Goal: Information Seeking & Learning: Find specific fact

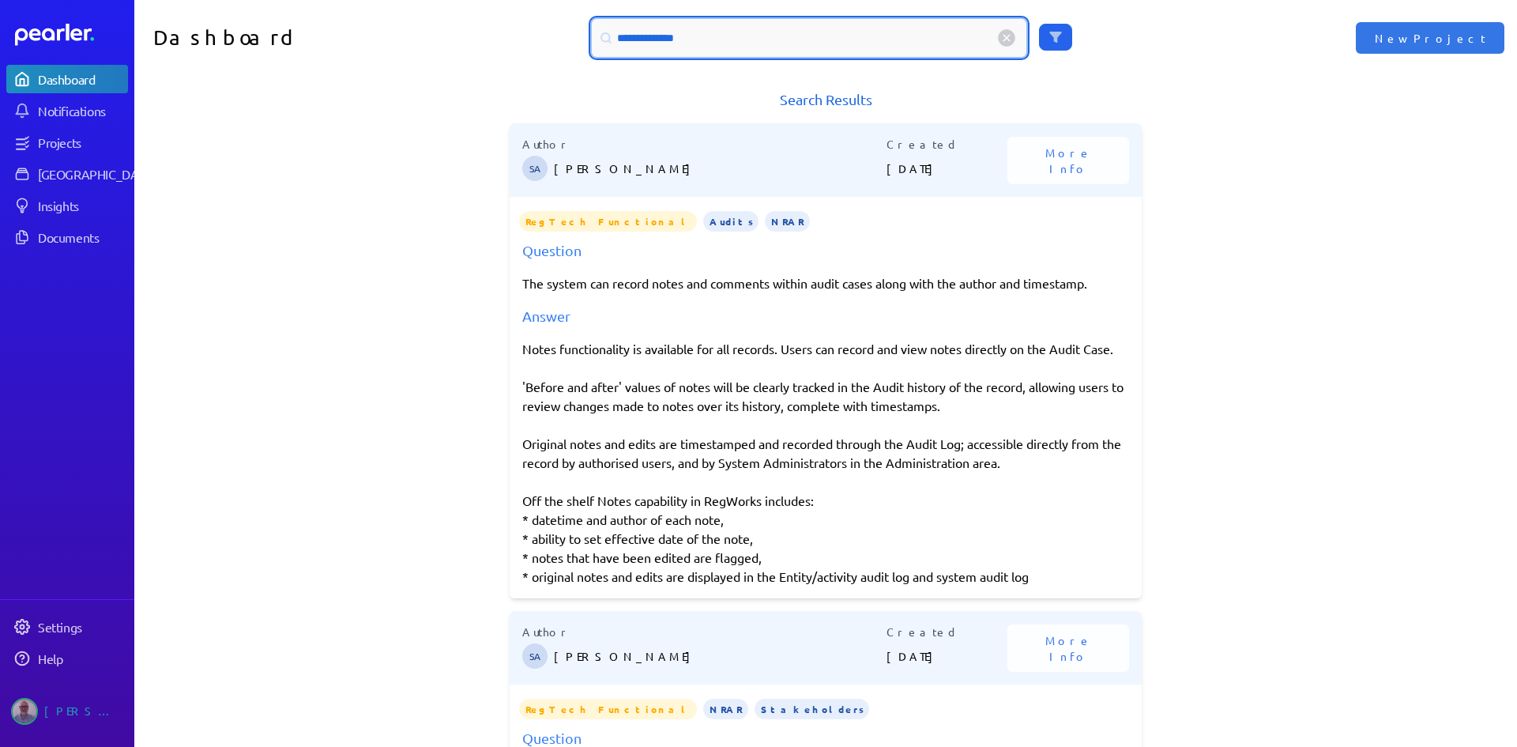
drag, startPoint x: 704, startPoint y: 35, endPoint x: 495, endPoint y: 22, distance: 209.0
click at [495, 22] on div "**********" at bounding box center [825, 38] width 691 height 38
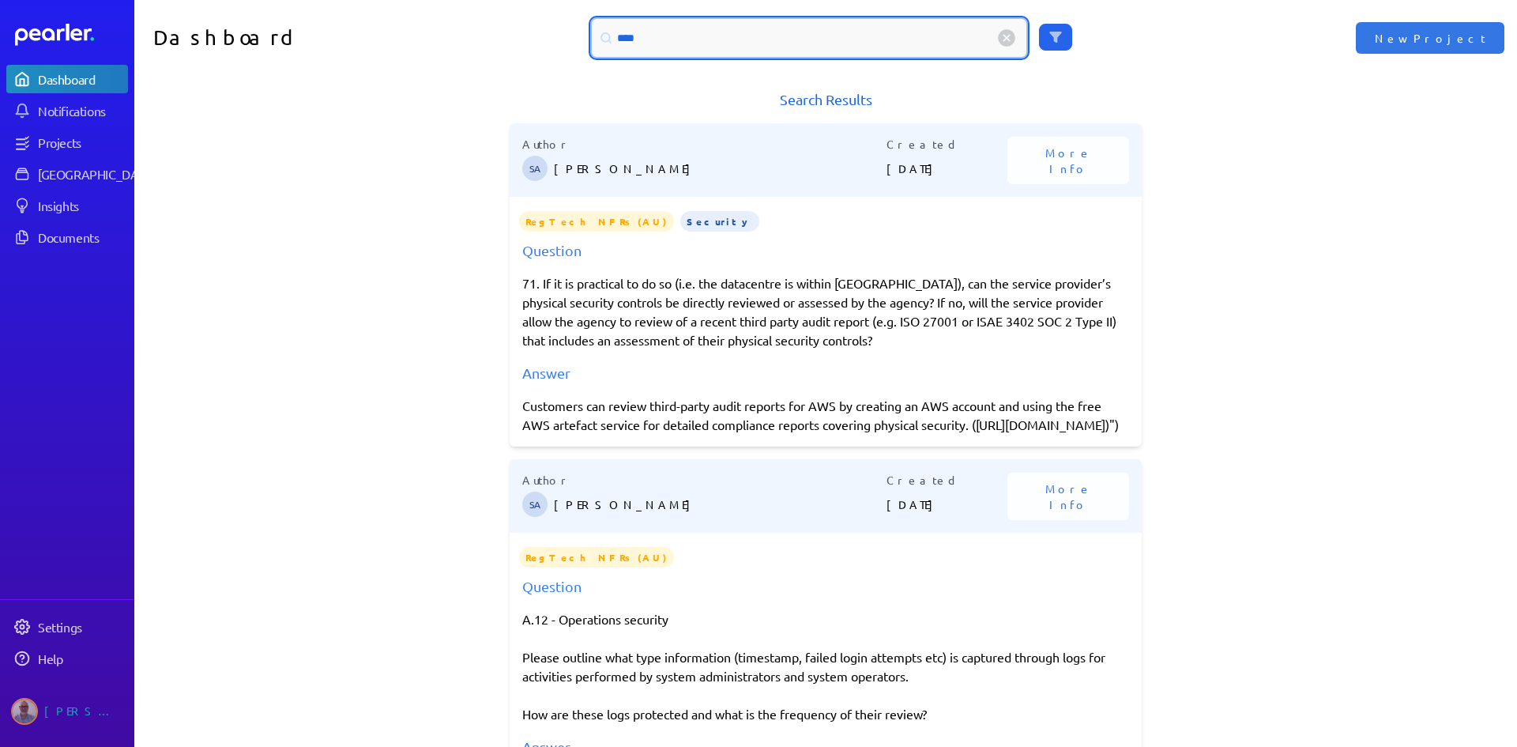
drag, startPoint x: 665, startPoint y: 33, endPoint x: 574, endPoint y: 39, distance: 91.0
click at [574, 39] on div "***" at bounding box center [825, 38] width 691 height 38
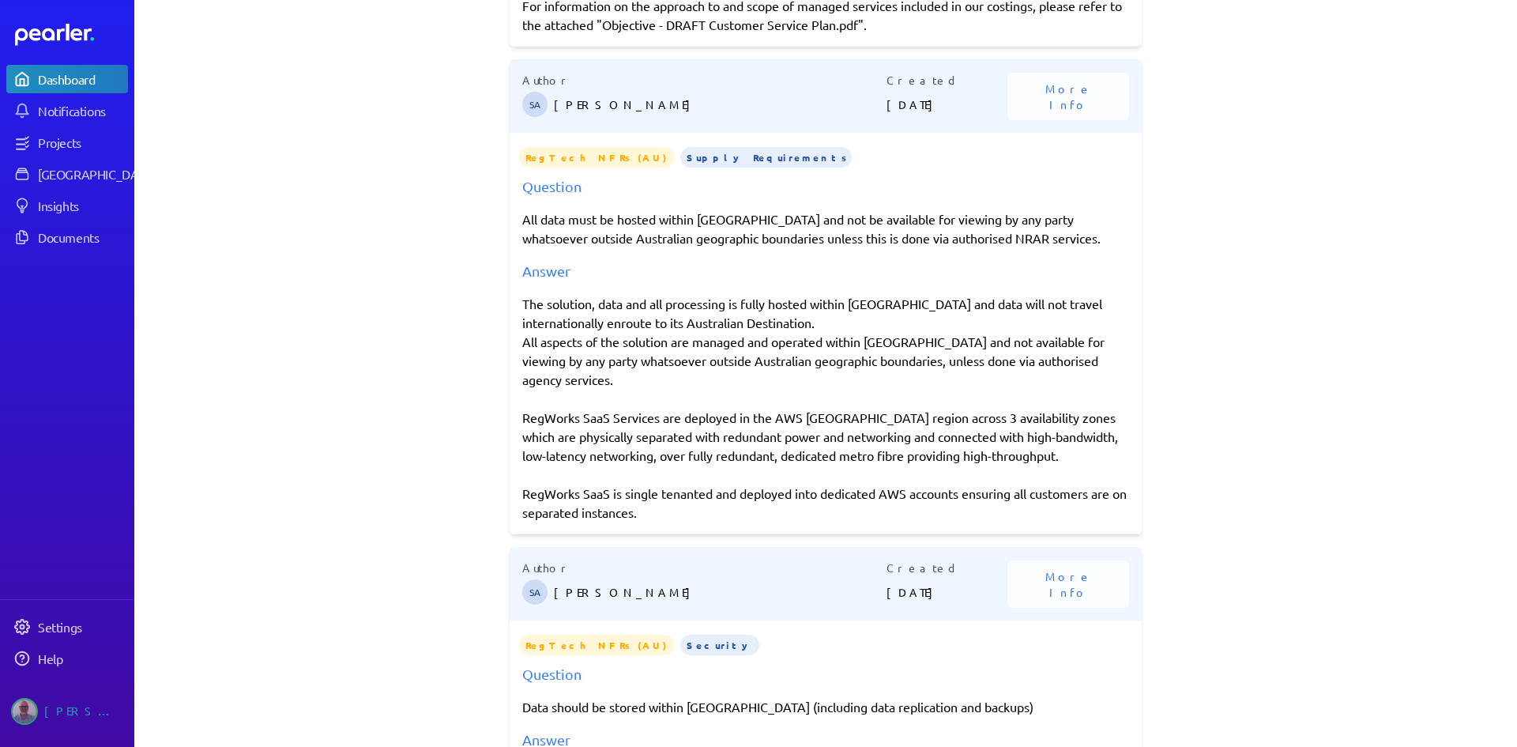
scroll to position [1264, 0]
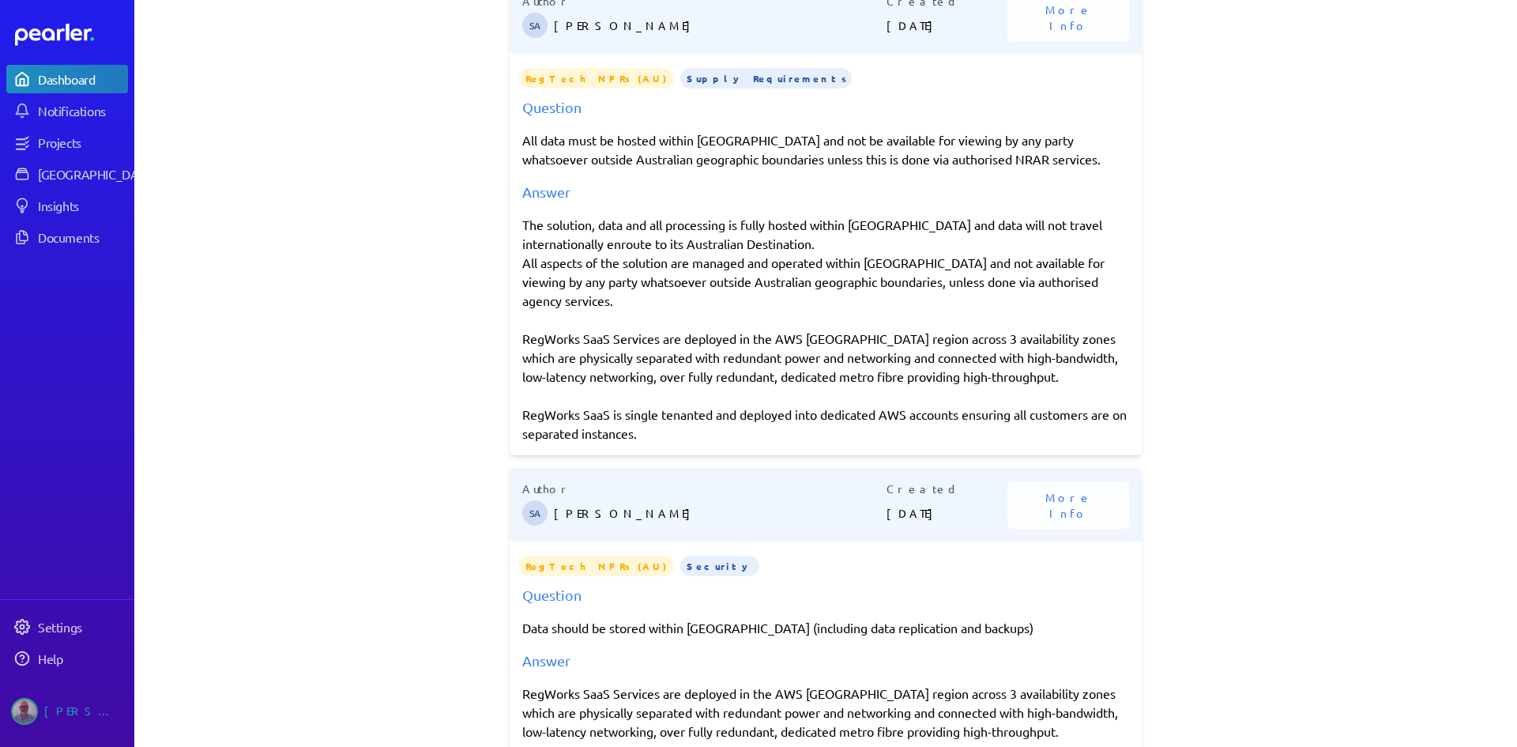
drag, startPoint x: 517, startPoint y: 185, endPoint x: 680, endPoint y: 395, distance: 266.3
click at [680, 395] on div "Author SA [PERSON_NAME] Created [DATE] More Info RegTech NFRs (AU) Supply Requi…" at bounding box center [826, 217] width 632 height 475
copy div "The solution, data and all processing is fully hosted within [GEOGRAPHIC_DATA] …"
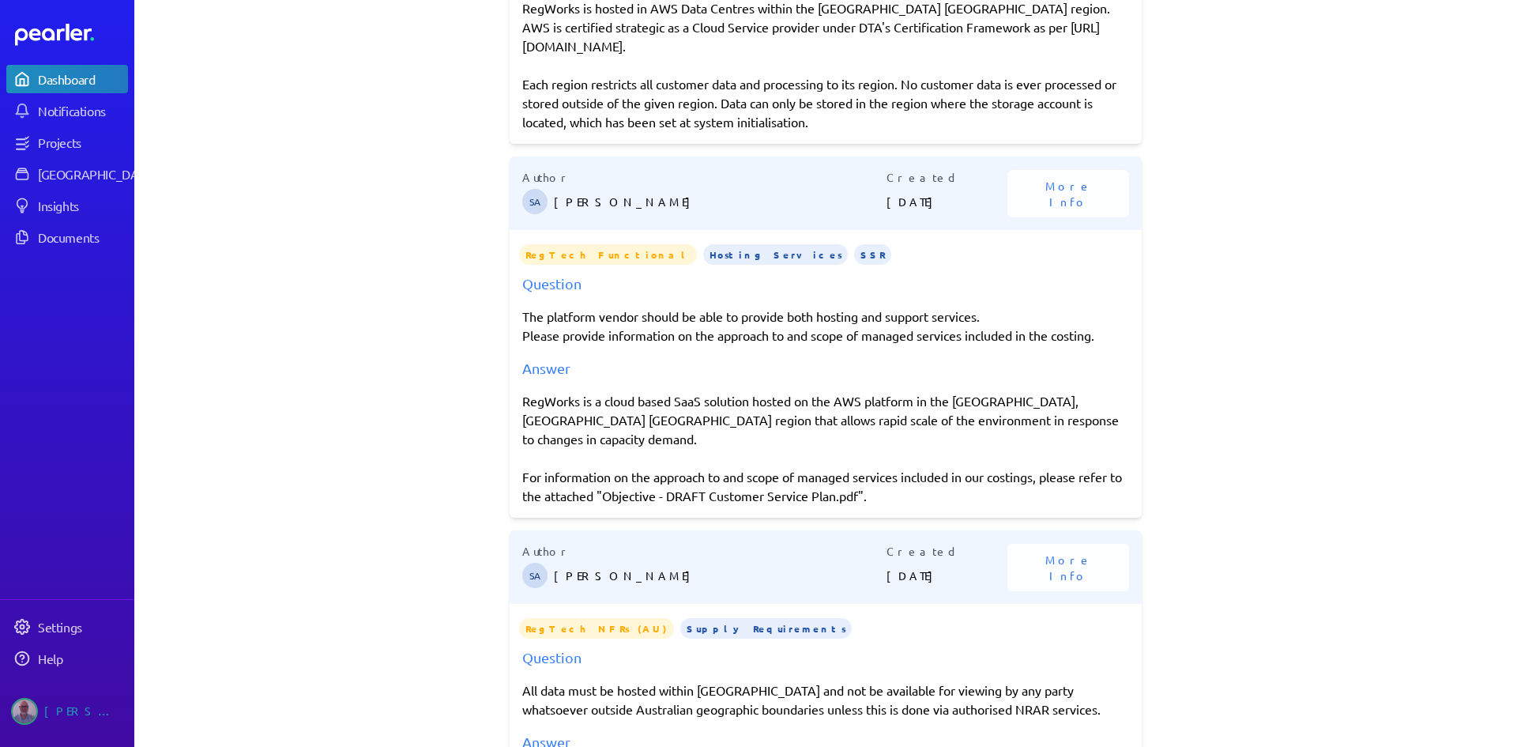
scroll to position [711, 0]
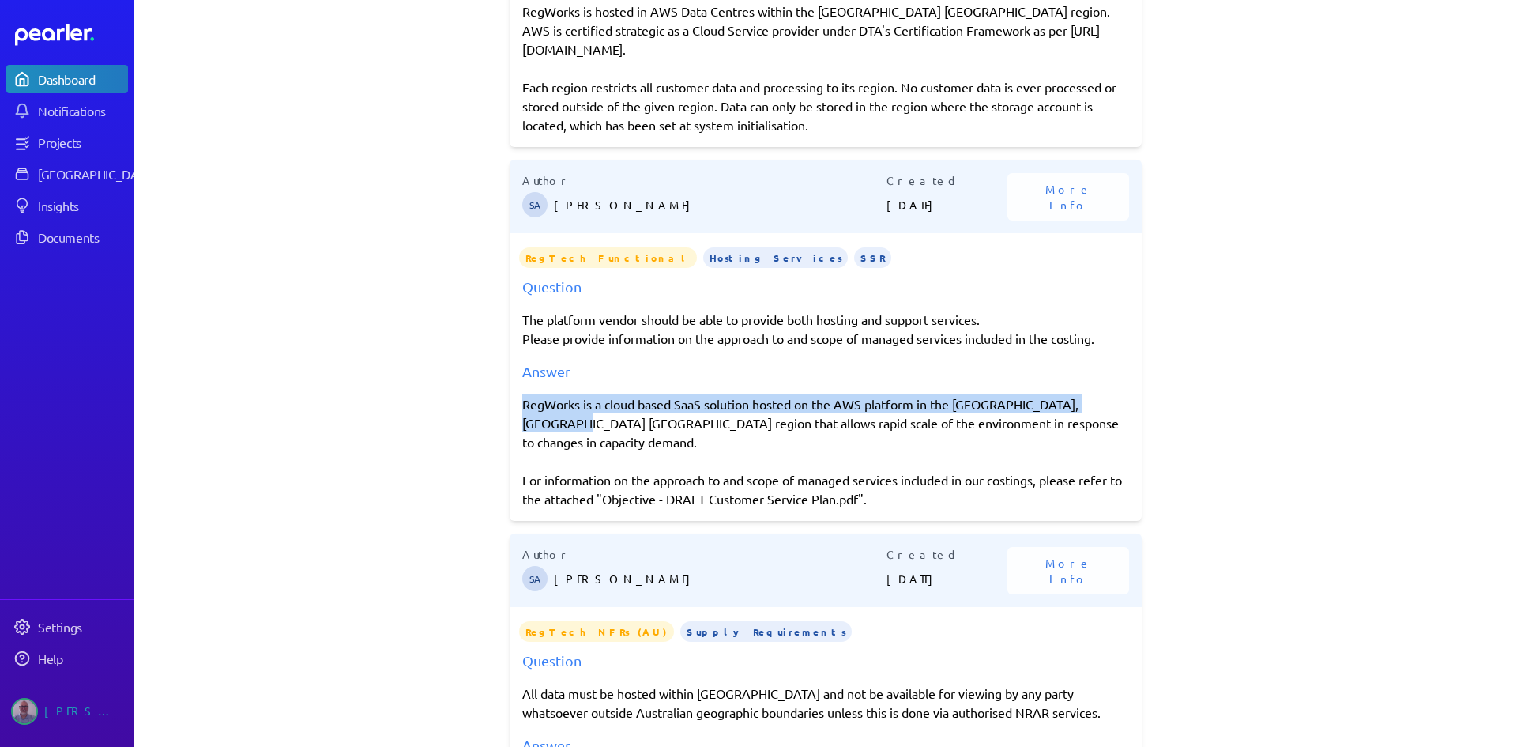
drag, startPoint x: 518, startPoint y: 386, endPoint x: 1118, endPoint y: 389, distance: 600.5
click at [1118, 394] on div "RegWorks is a cloud based SaaS solution hosted on the AWS platform in the [GEOG…" at bounding box center [825, 451] width 607 height 114
copy div "RegWorks is a cloud based SaaS solution hosted on the AWS platform in the [GEOG…"
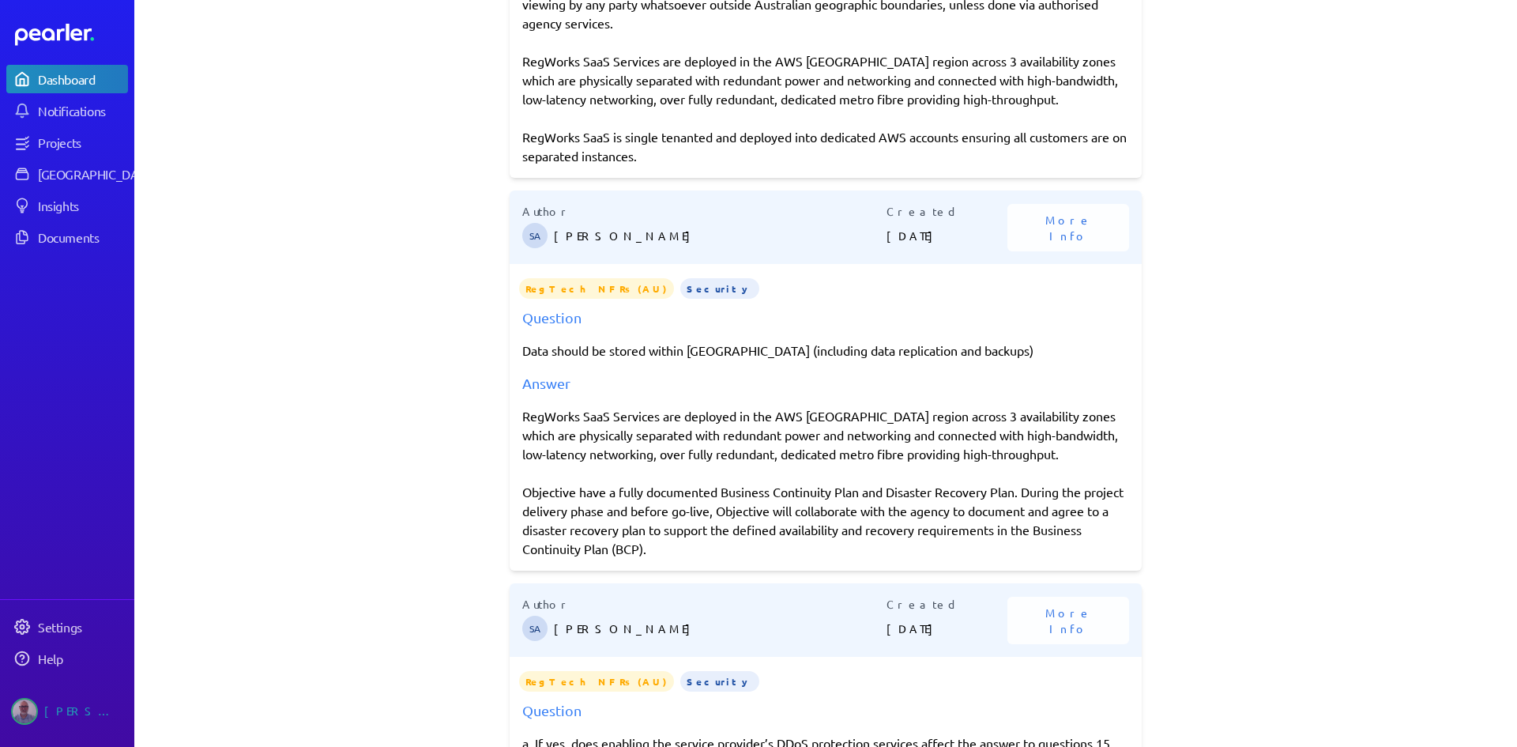
scroll to position [1580, 0]
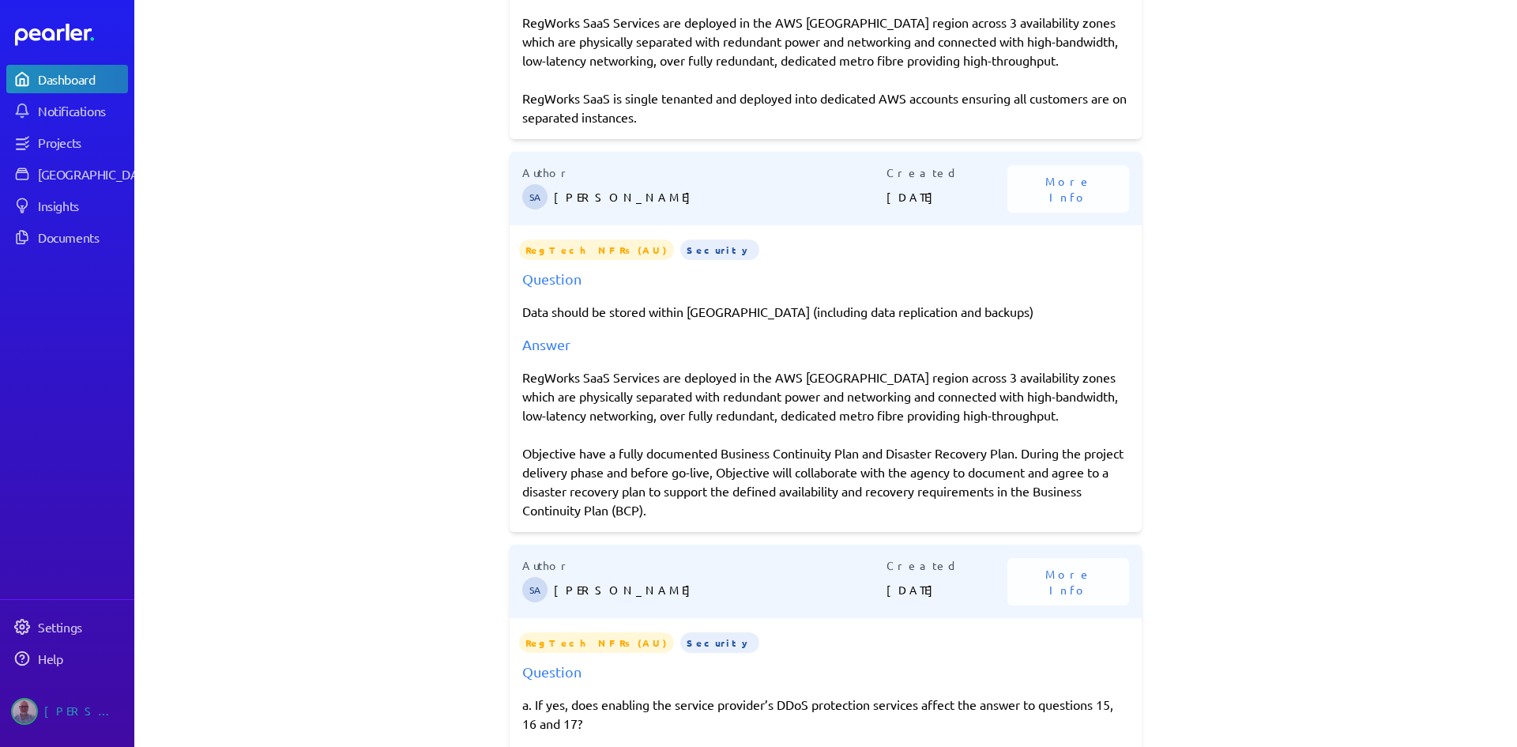
drag, startPoint x: 518, startPoint y: 394, endPoint x: 725, endPoint y: 454, distance: 215.5
click at [725, 454] on div "RegWorks SaaS Services are deployed in the AWS [GEOGRAPHIC_DATA] region across …" at bounding box center [825, 443] width 607 height 152
copy div "Objective have a fully documented Business Continuity Plan and Disaster Recover…"
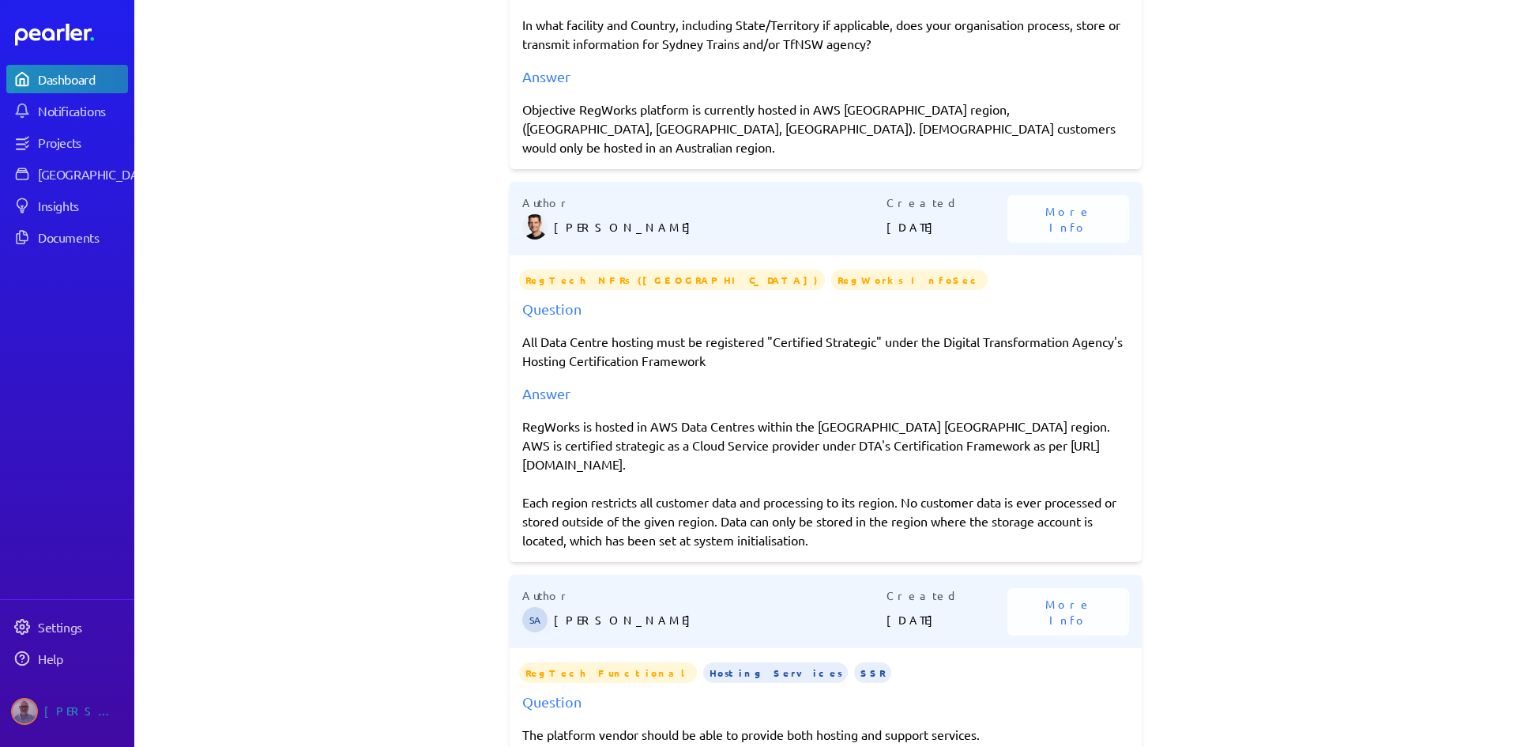
scroll to position [0, 0]
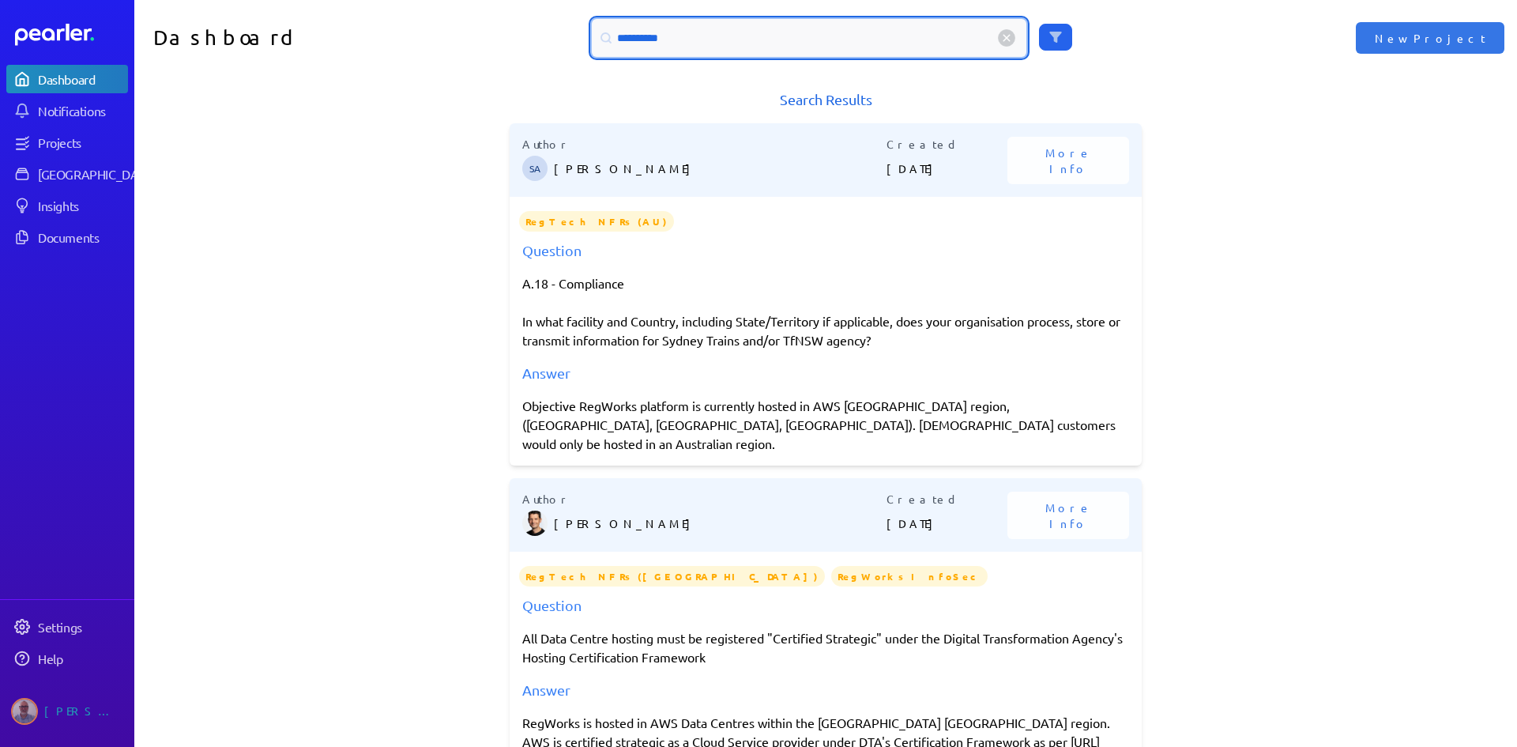
drag, startPoint x: 673, startPoint y: 42, endPoint x: 595, endPoint y: 44, distance: 78.3
click at [595, 44] on div "**********" at bounding box center [809, 38] width 435 height 38
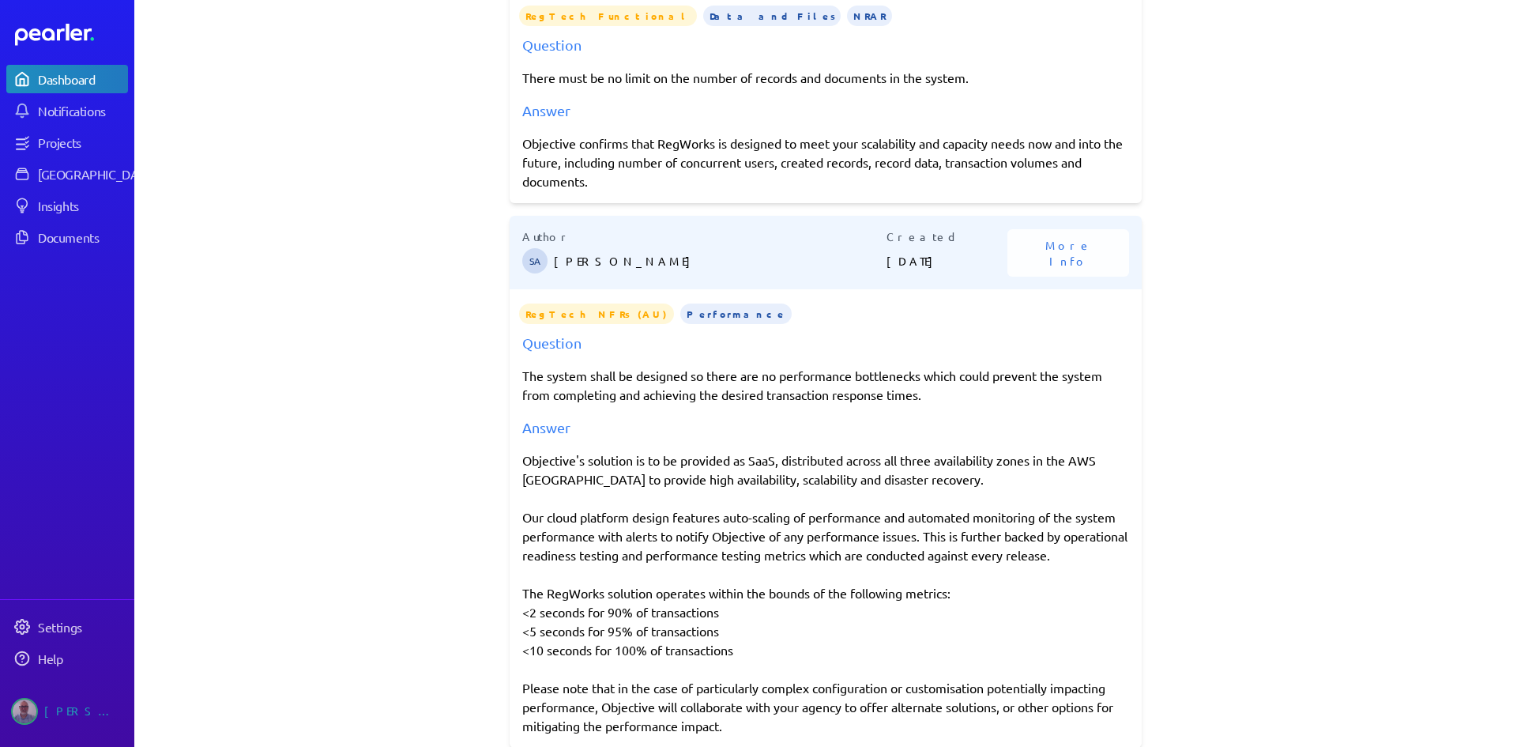
scroll to position [485, 0]
drag, startPoint x: 518, startPoint y: 518, endPoint x: 1129, endPoint y: 552, distance: 612.5
click at [1129, 552] on div "Question The system shall be designed so there are no performance bottlenecks w…" at bounding box center [826, 532] width 632 height 403
copy div "Our cloud platform design features auto-scaling of performance and automated mo…"
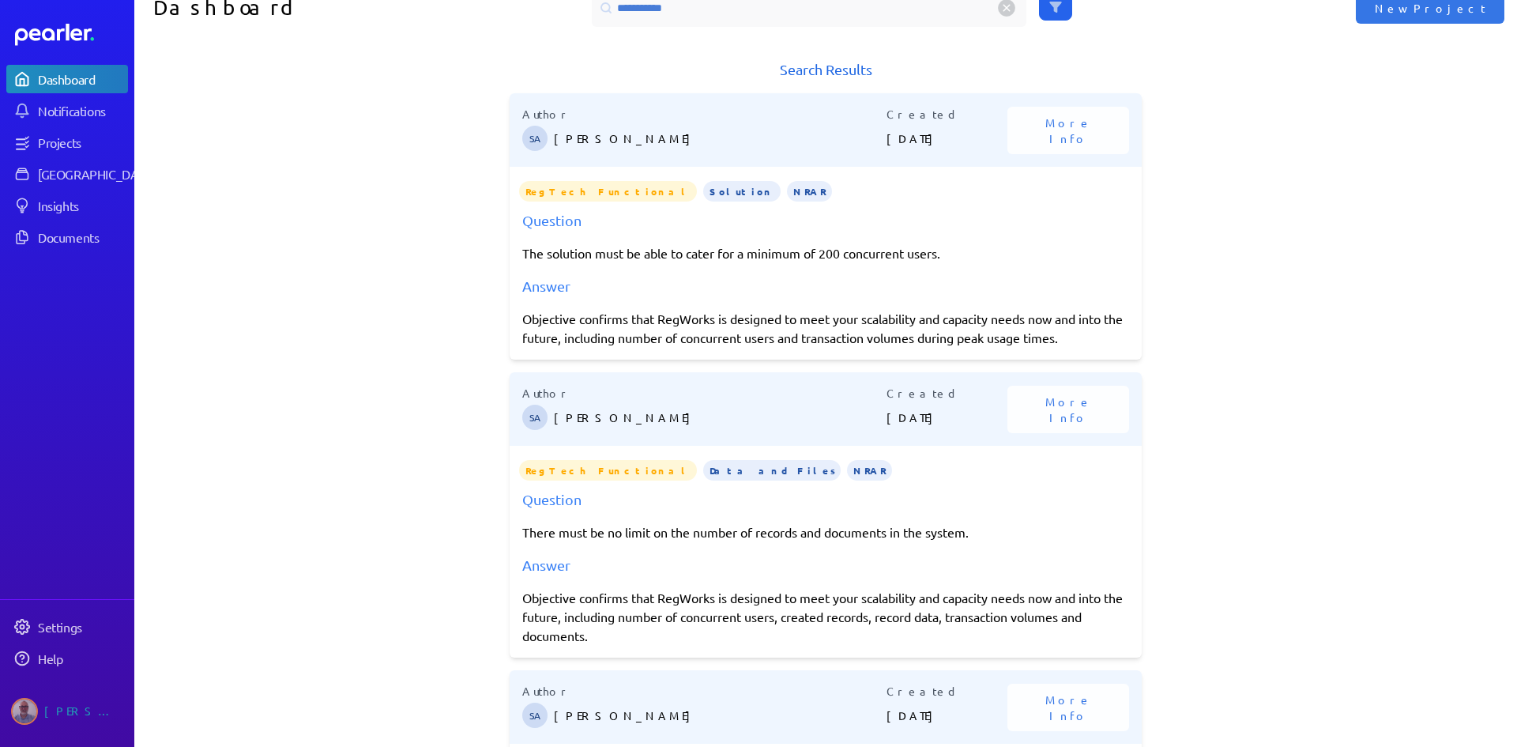
scroll to position [0, 0]
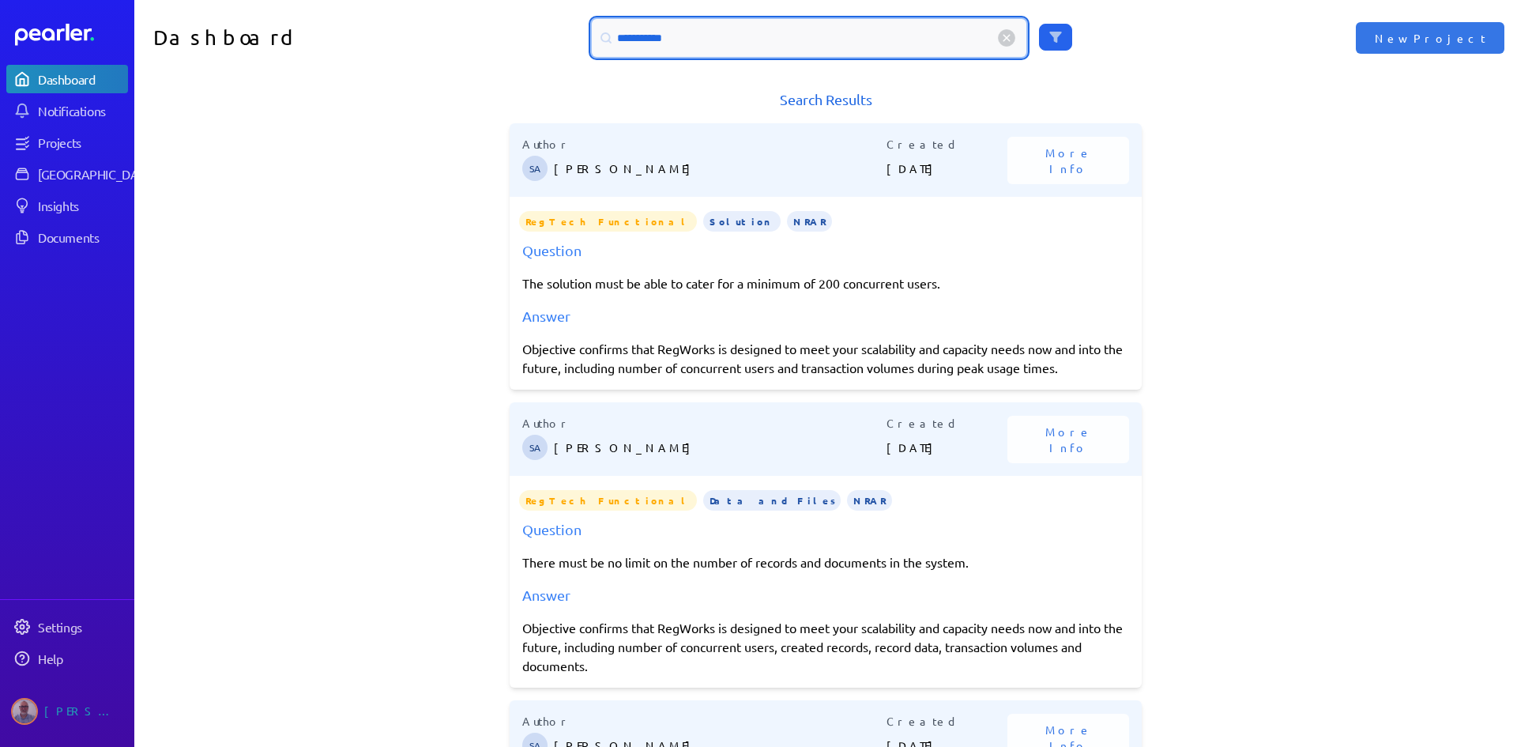
drag, startPoint x: 664, startPoint y: 40, endPoint x: 646, endPoint y: 43, distance: 19.4
click at [646, 43] on input "**********" at bounding box center [809, 38] width 435 height 38
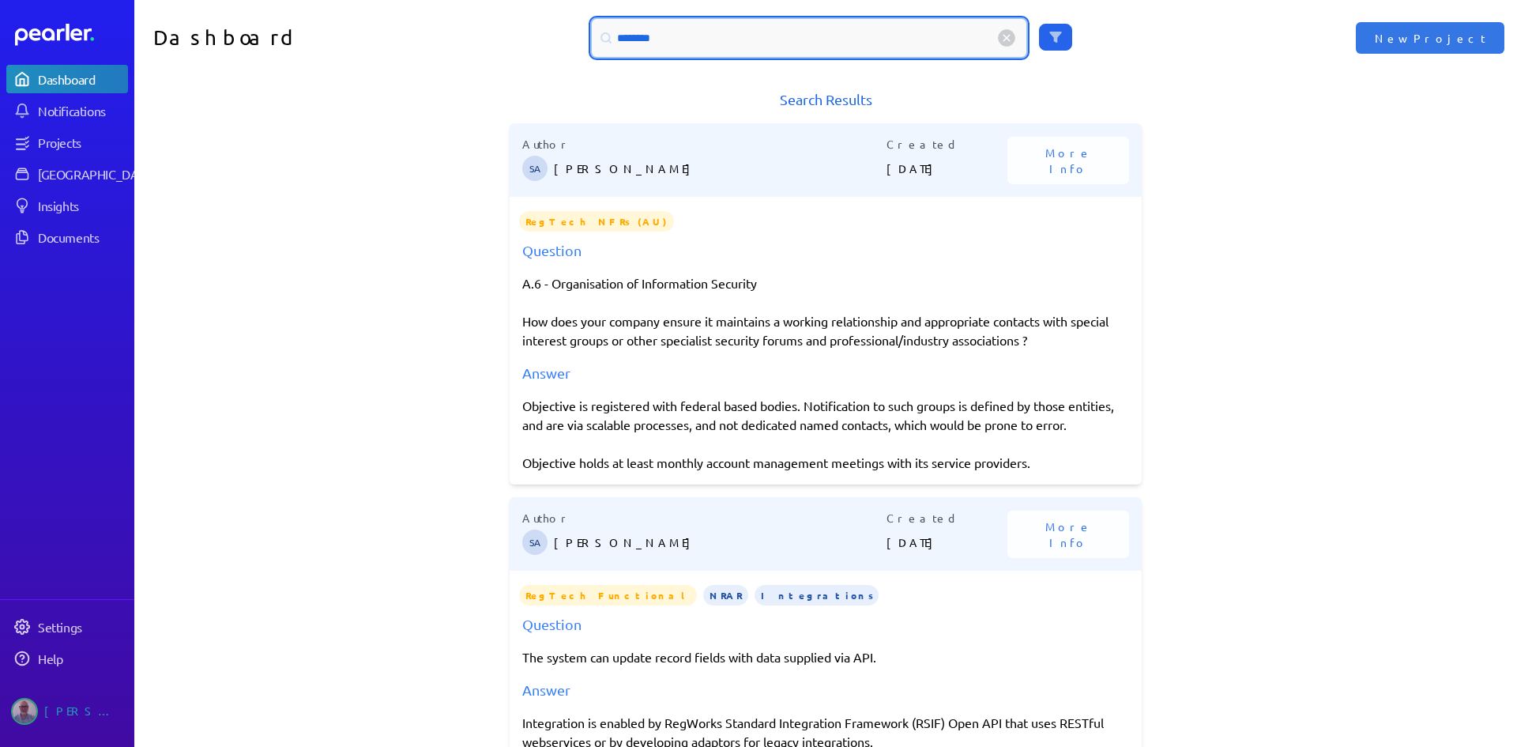
drag, startPoint x: 662, startPoint y: 37, endPoint x: 637, endPoint y: 38, distance: 25.3
click at [637, 38] on input "********" at bounding box center [809, 38] width 435 height 38
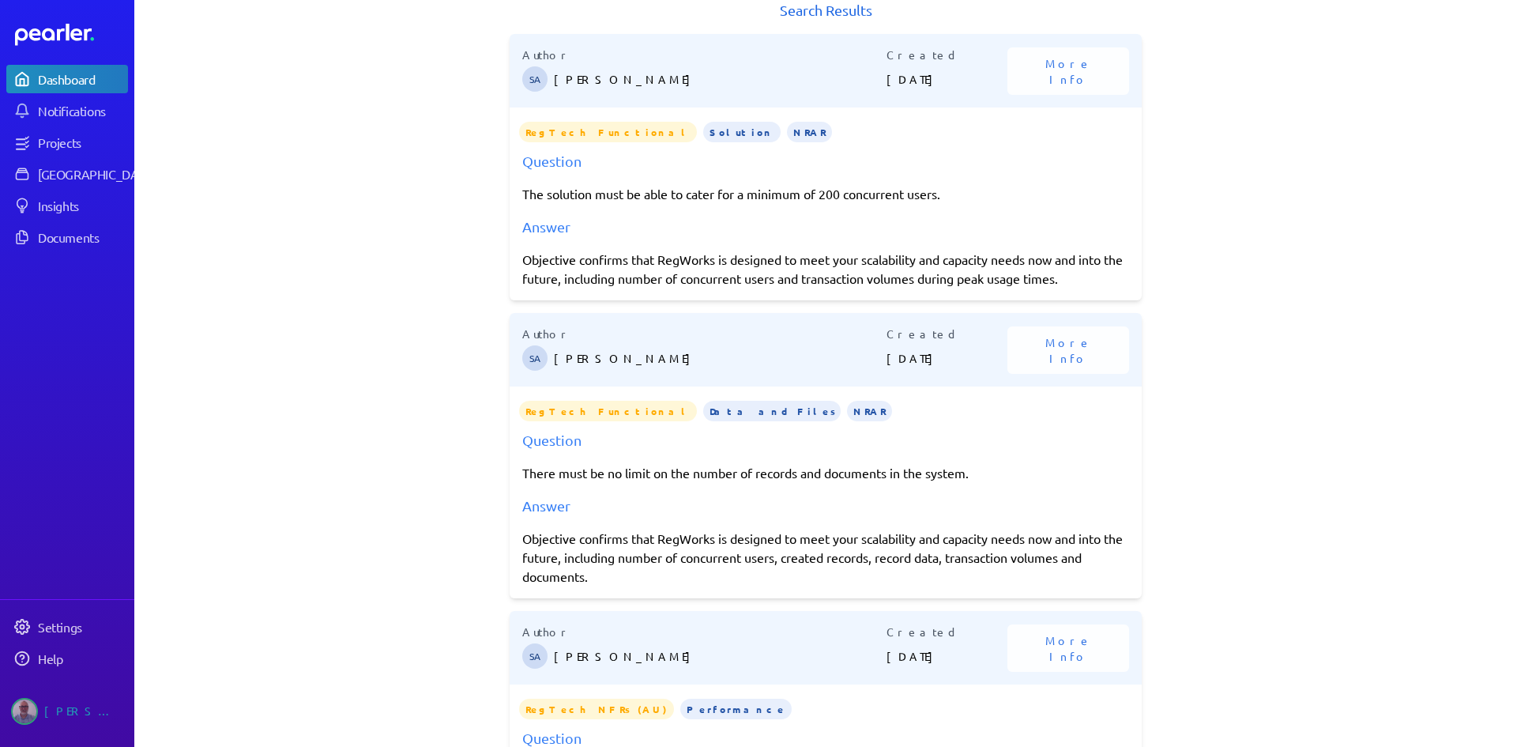
scroll to position [91, 0]
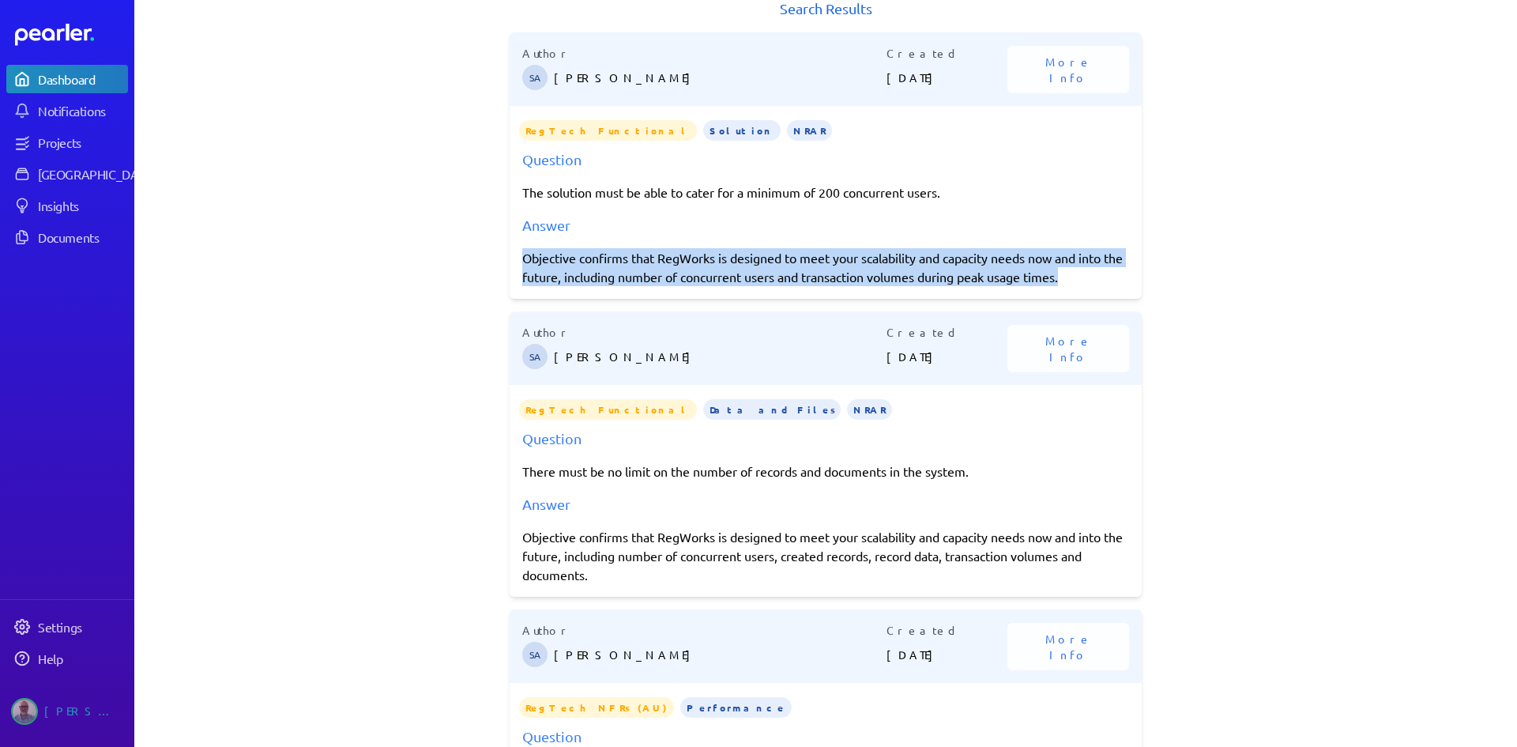
drag, startPoint x: 519, startPoint y: 259, endPoint x: 1109, endPoint y: 276, distance: 590.5
click at [1109, 276] on div "Objective confirms that RegWorks is designed to meet your scalability and capac…" at bounding box center [825, 267] width 607 height 38
copy div "Objective confirms that RegWorks is designed to meet your scalability and capac…"
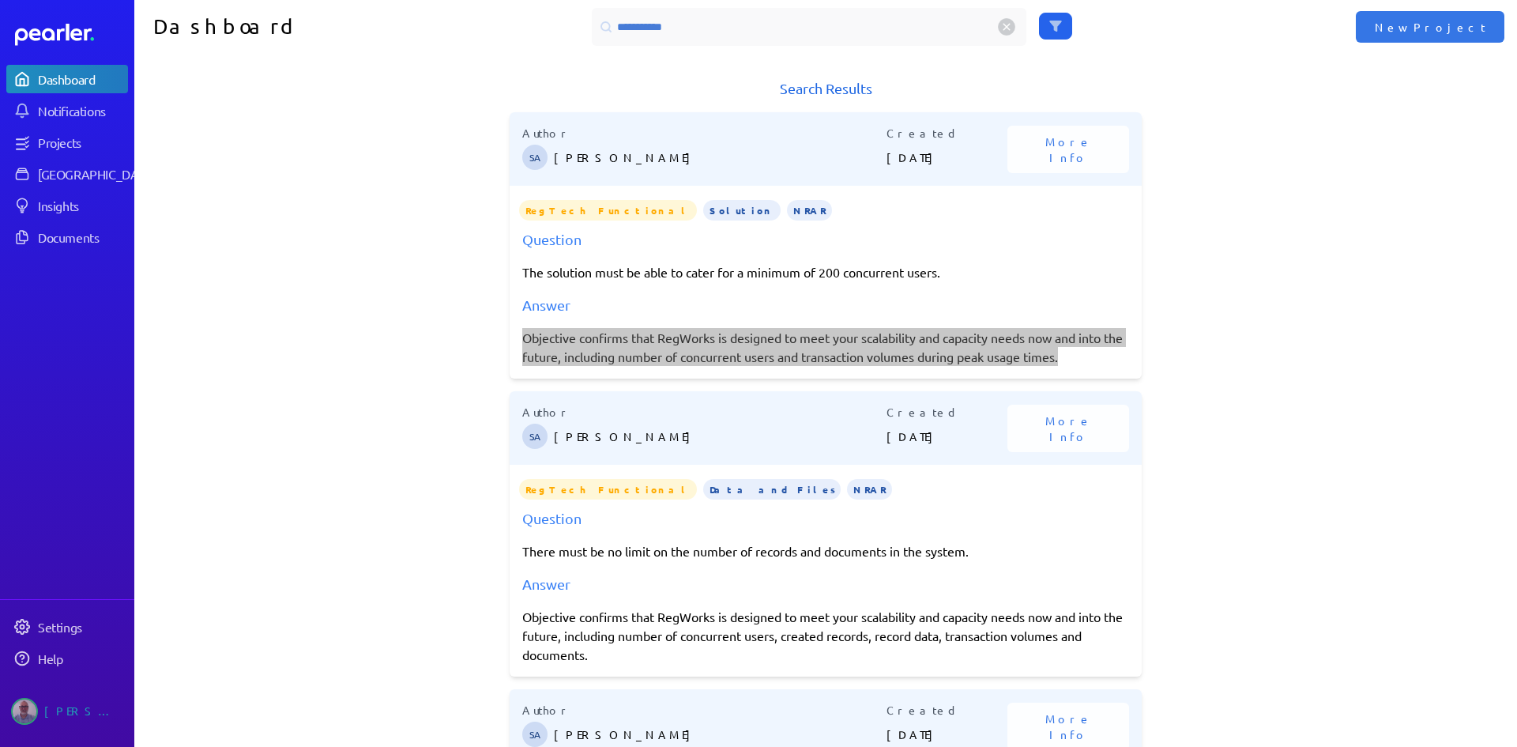
scroll to position [0, 0]
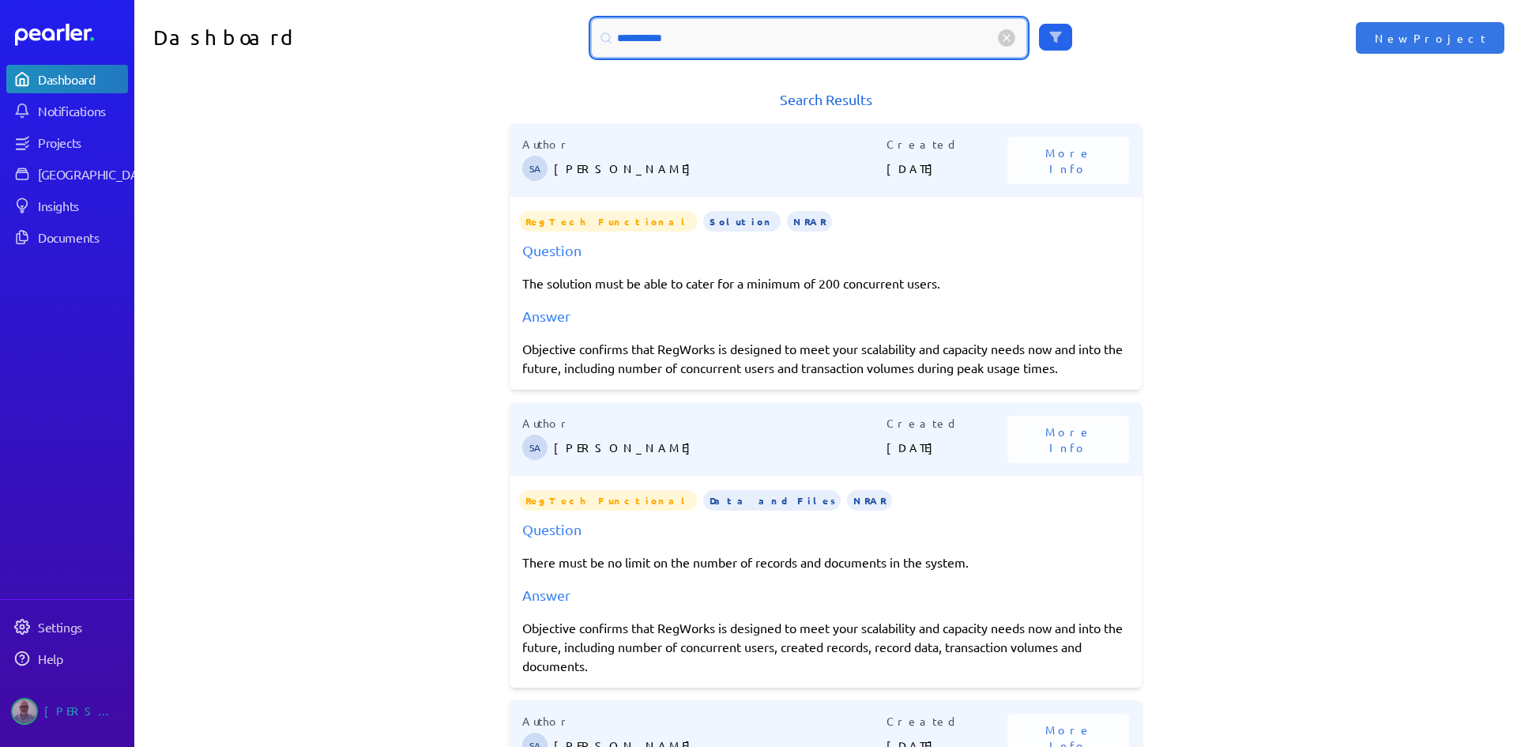
drag, startPoint x: 714, startPoint y: 43, endPoint x: 550, endPoint y: 41, distance: 164.4
click at [550, 41] on div "**********" at bounding box center [825, 38] width 691 height 38
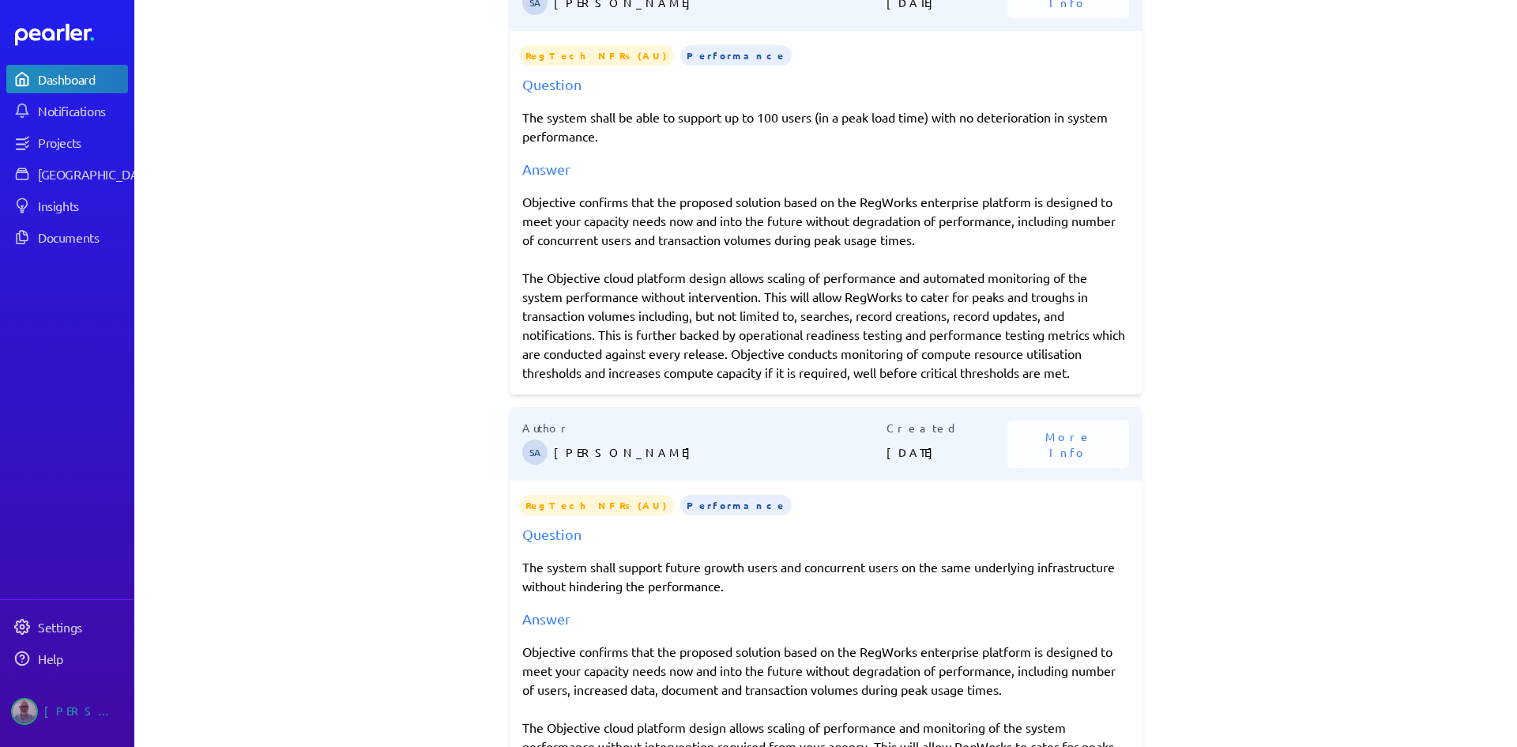
scroll to position [1106, 0]
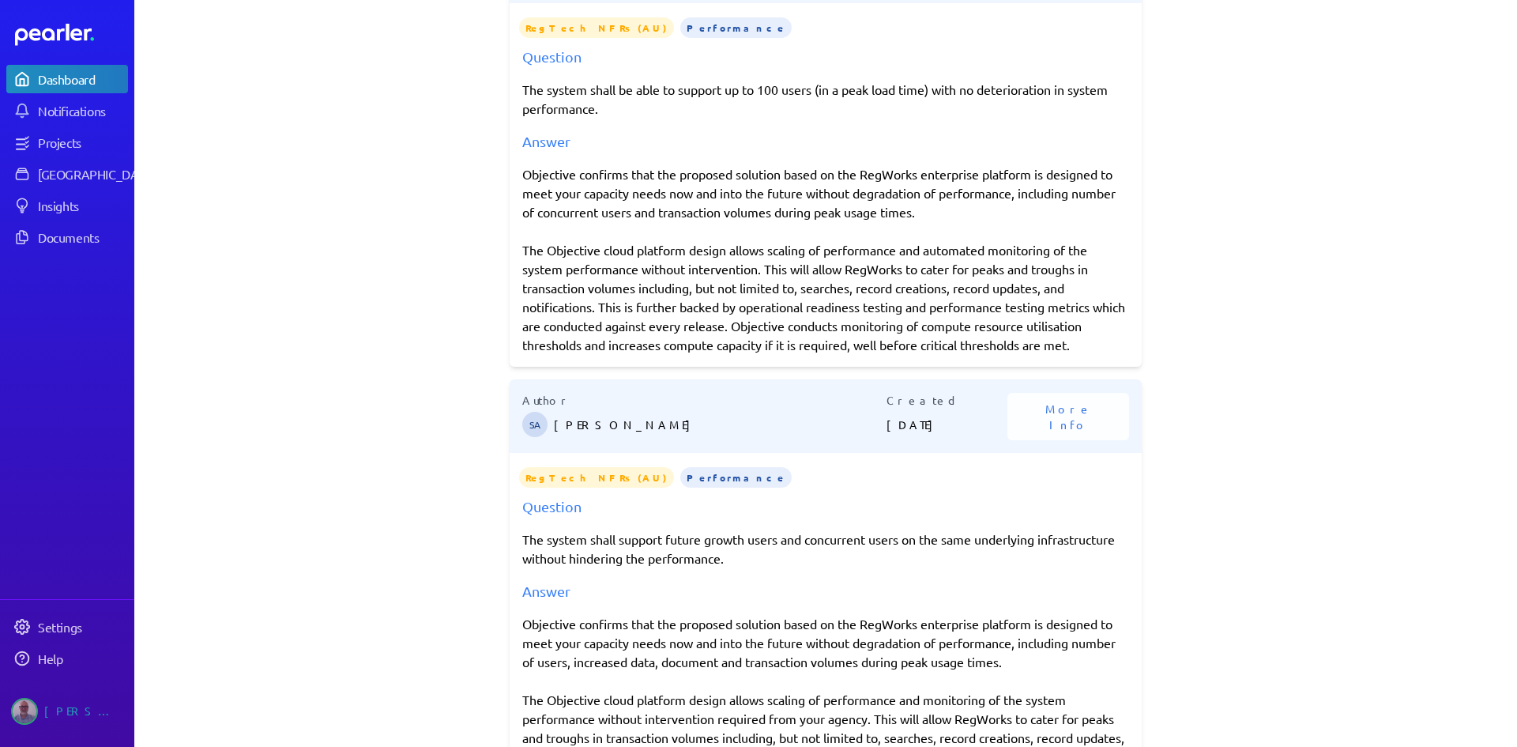
type input "********"
drag, startPoint x: 515, startPoint y: 250, endPoint x: 1056, endPoint y: 363, distance: 552.7
click at [1056, 354] on div "Question The system shall be able to support up to 100 users (in a peak load ti…" at bounding box center [826, 200] width 632 height 308
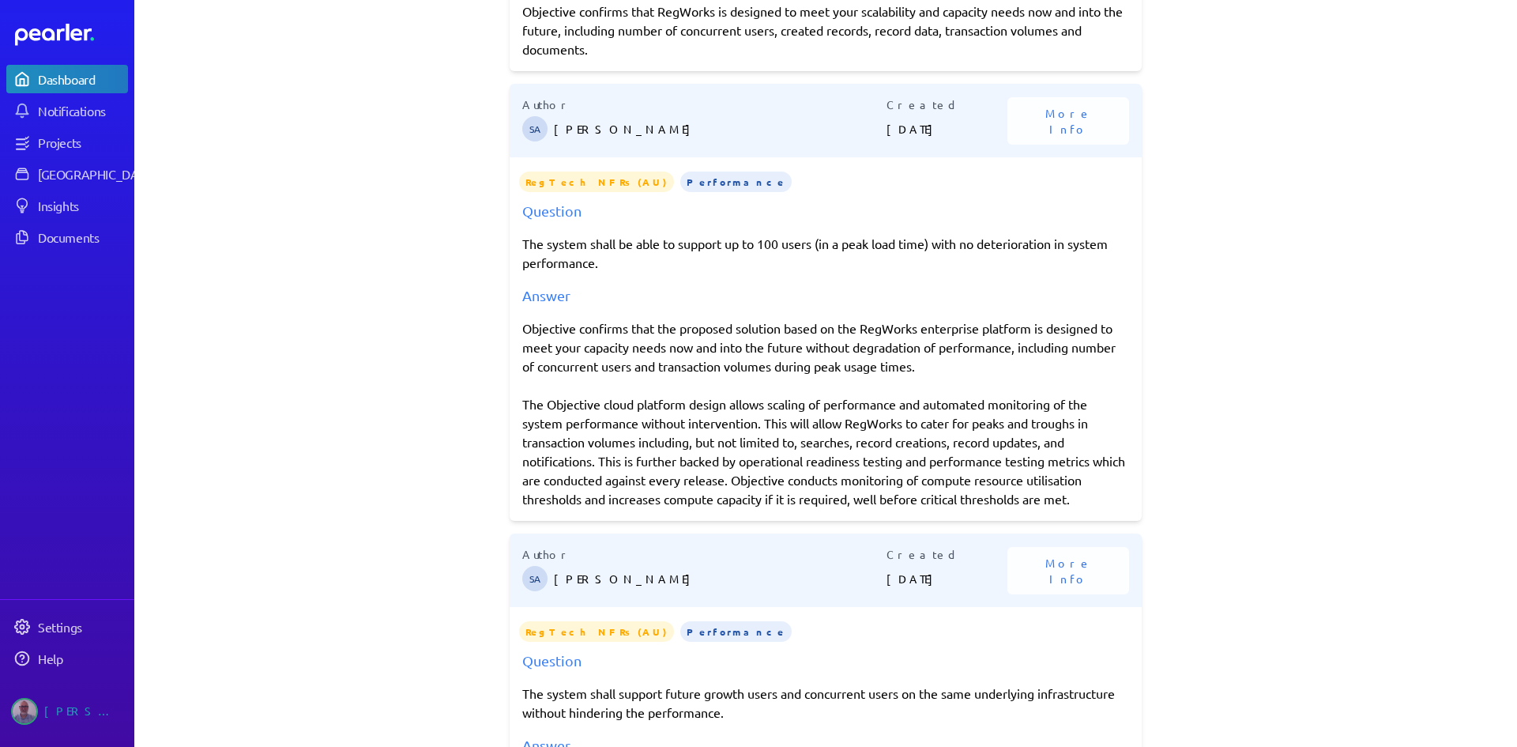
scroll to position [948, 0]
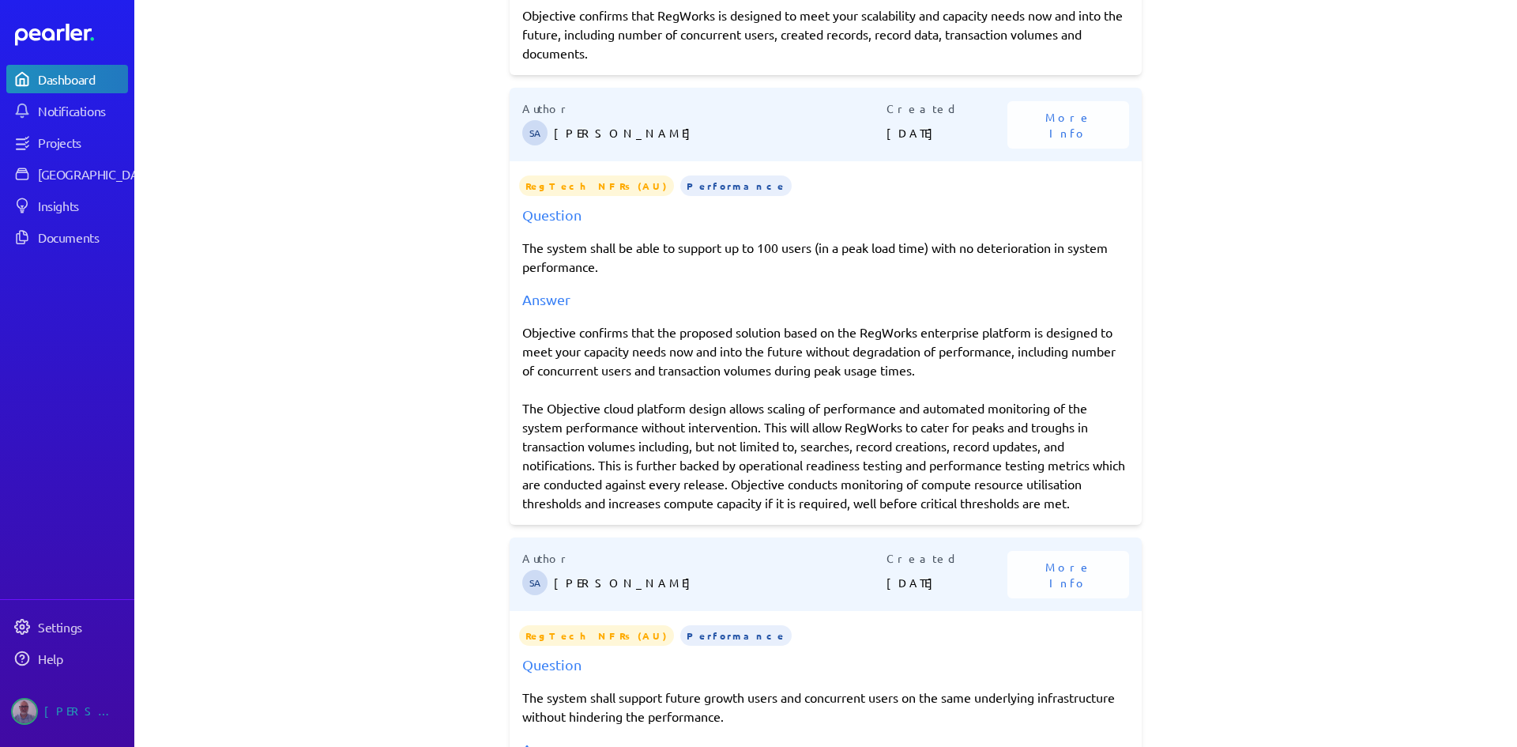
copy div "The Objective cloud platform design allows scaling of performance and automated…"
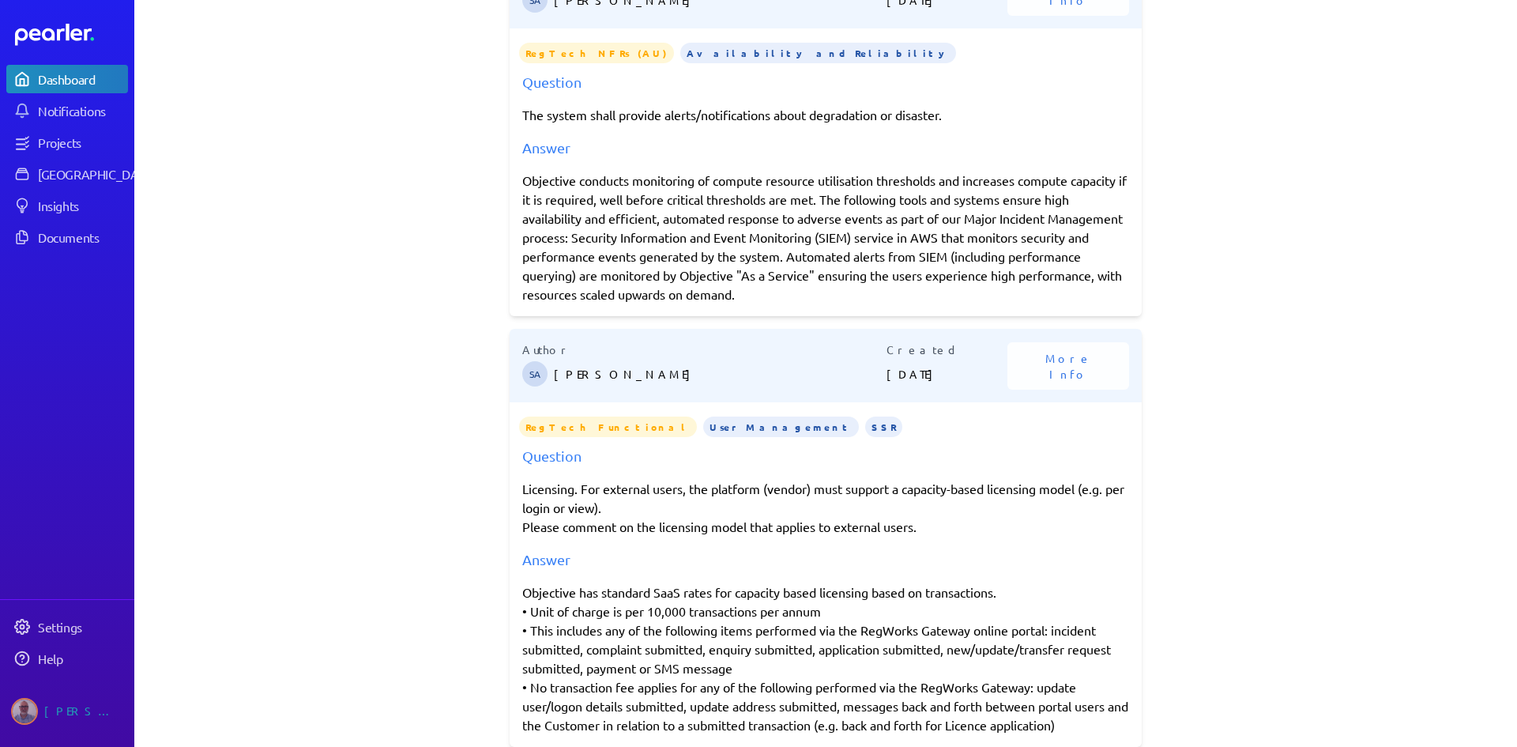
scroll to position [3253, 0]
